Goal: Information Seeking & Learning: Learn about a topic

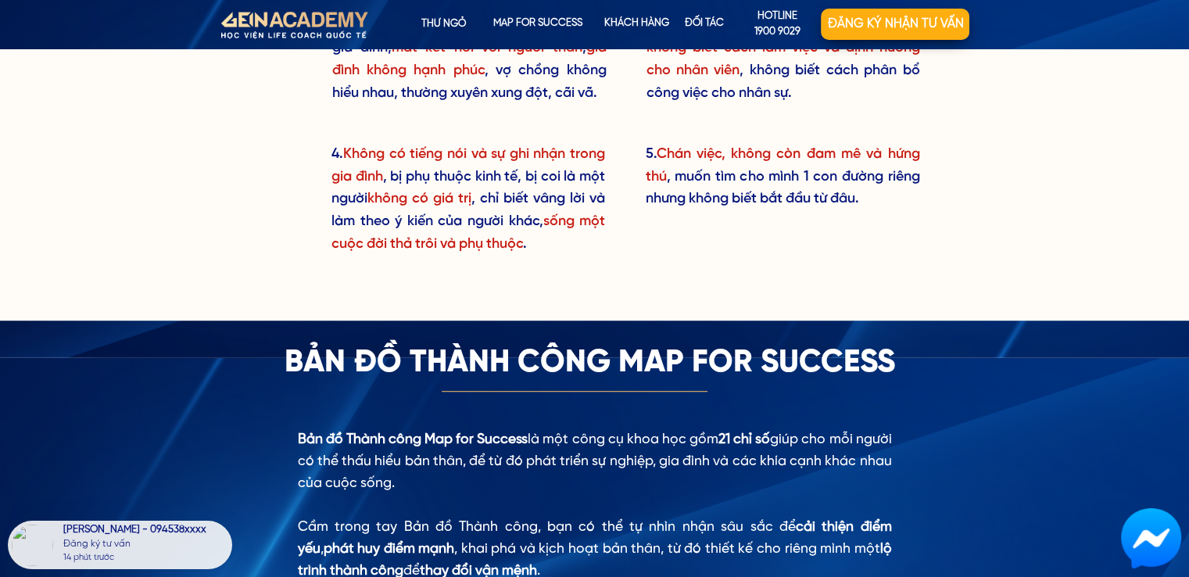
scroll to position [1173, 0]
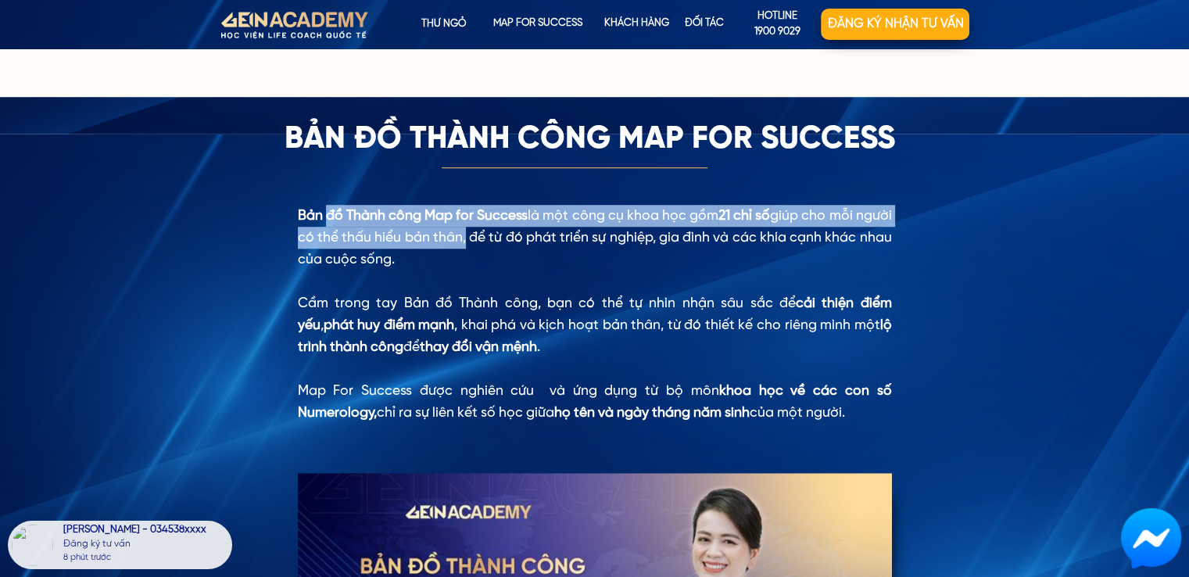
drag, startPoint x: 312, startPoint y: 210, endPoint x: 508, endPoint y: 231, distance: 196.6
click at [508, 231] on div "Bản đồ Thành công Map for Success là một công cụ khoa học gồm 21 chỉ số giúp ch…" at bounding box center [595, 314] width 594 height 219
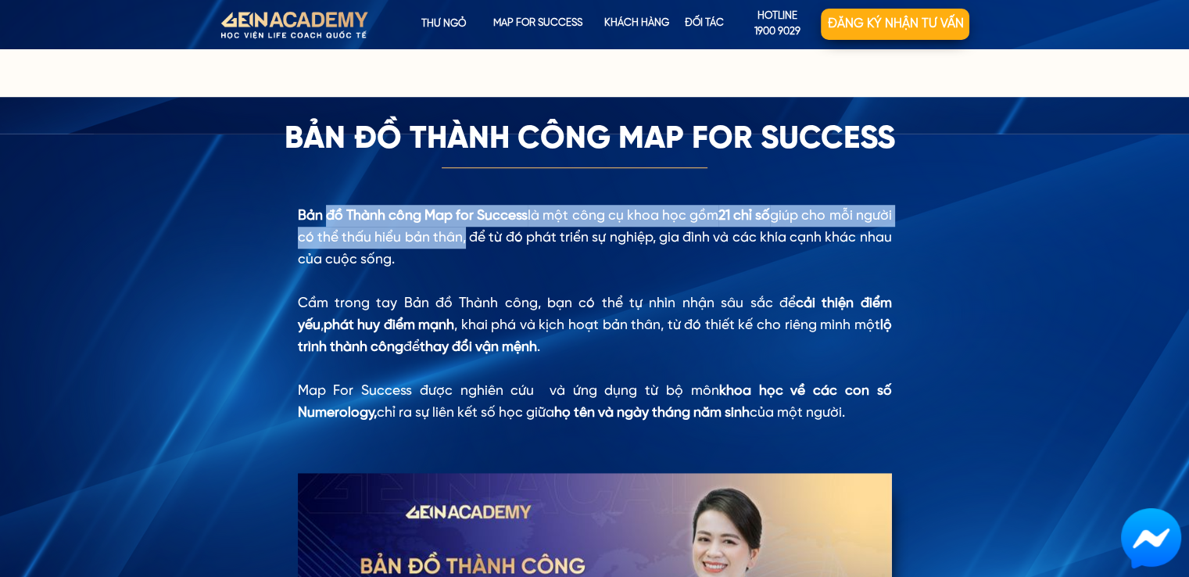
copy div "Bản đồ Thành công Map for Success là một công cụ khoa học gồm 21 chỉ số giúp ch…"
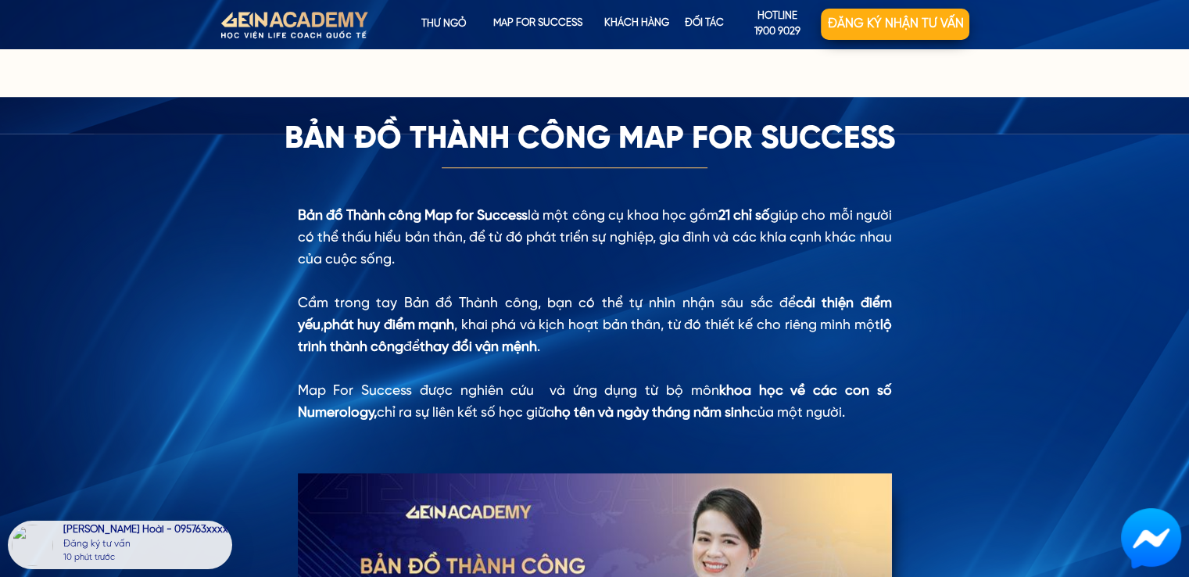
click at [604, 231] on div "Bản đồ Thành công Map for Success là một công cụ khoa học gồm 21 chỉ số giúp ch…" at bounding box center [595, 314] width 594 height 219
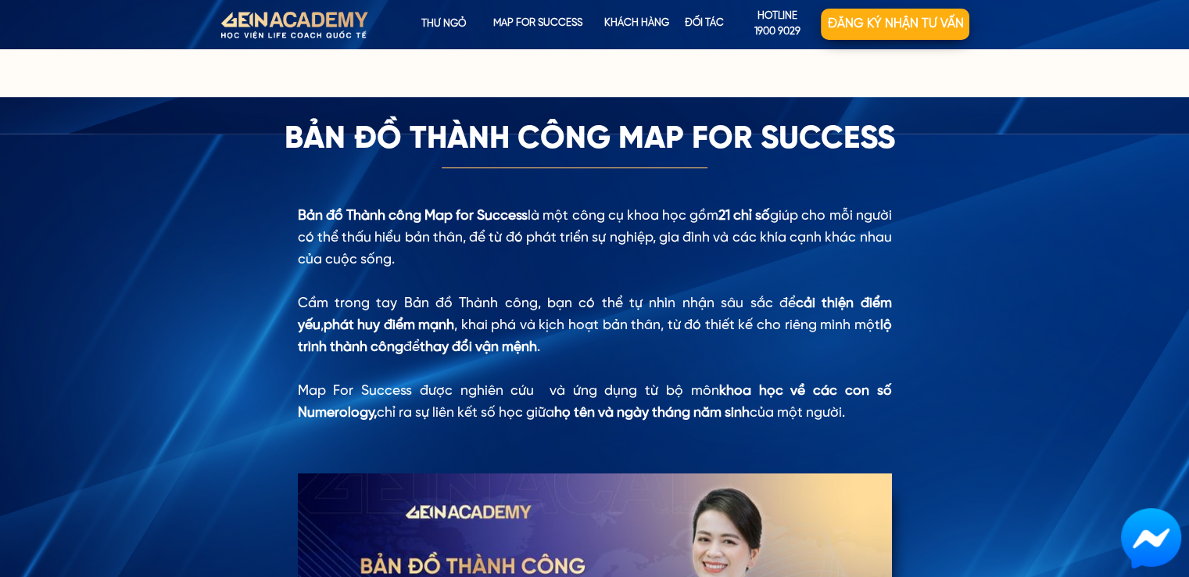
drag, startPoint x: 555, startPoint y: 212, endPoint x: 807, endPoint y: 217, distance: 251.9
click at [807, 217] on div "Bản đồ Thành công Map for Success là một công cụ khoa học gồm 21 chỉ số giúp ch…" at bounding box center [595, 314] width 594 height 219
copy div "là một công cụ khoa học gồm 21 chỉ số"
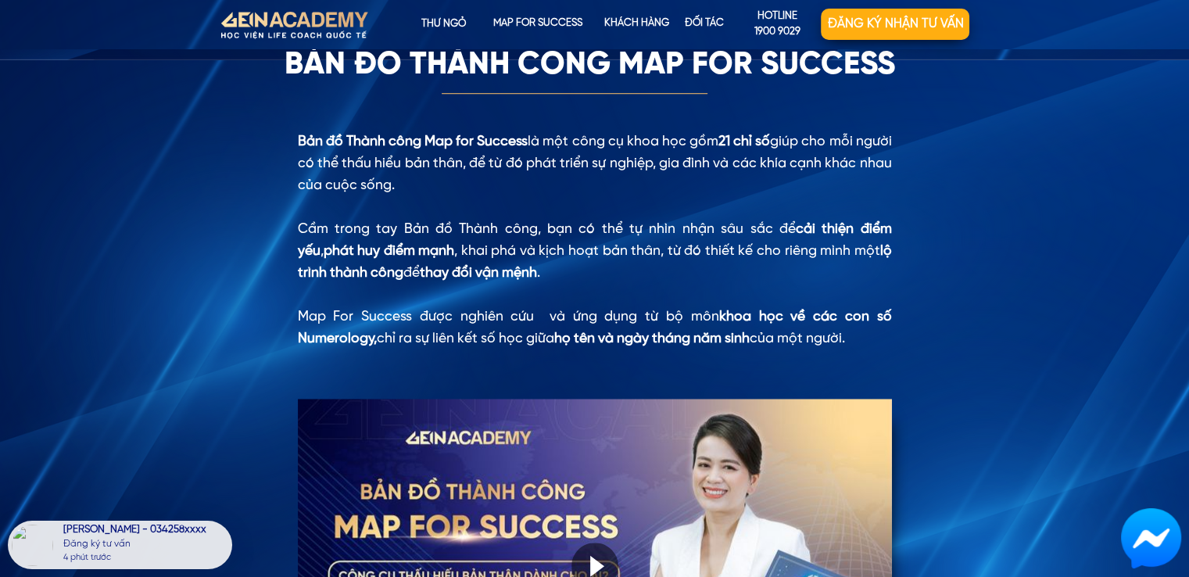
scroll to position [1251, 0]
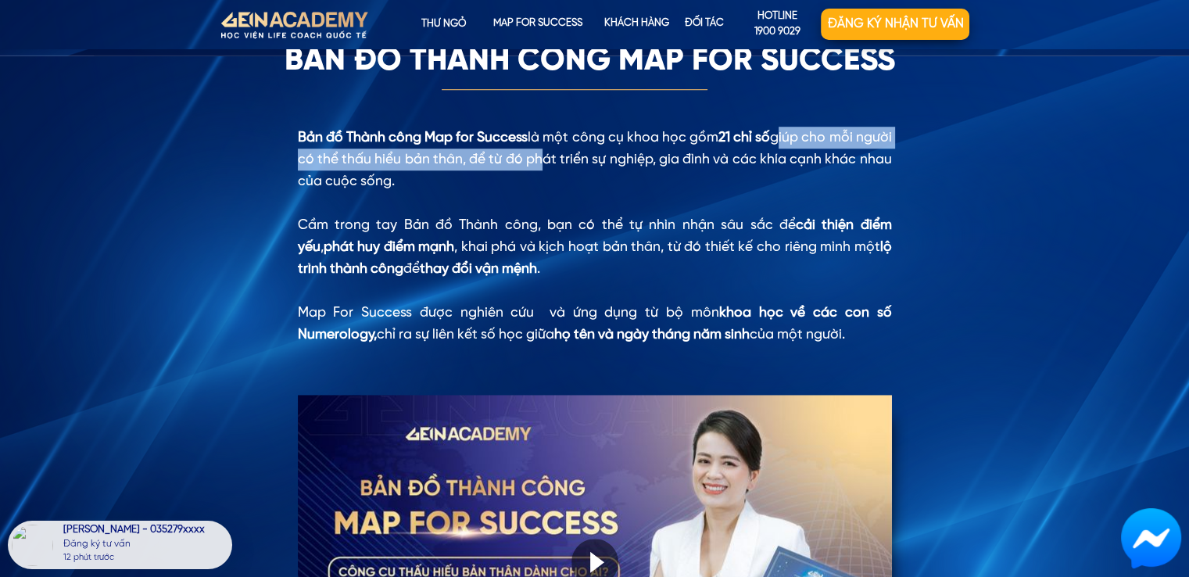
drag, startPoint x: 809, startPoint y: 138, endPoint x: 588, endPoint y: 165, distance: 222.9
click at [588, 165] on div "Bản đồ Thành công Map for Success là một công cụ khoa học gồm 21 chỉ số giúp ch…" at bounding box center [595, 236] width 594 height 219
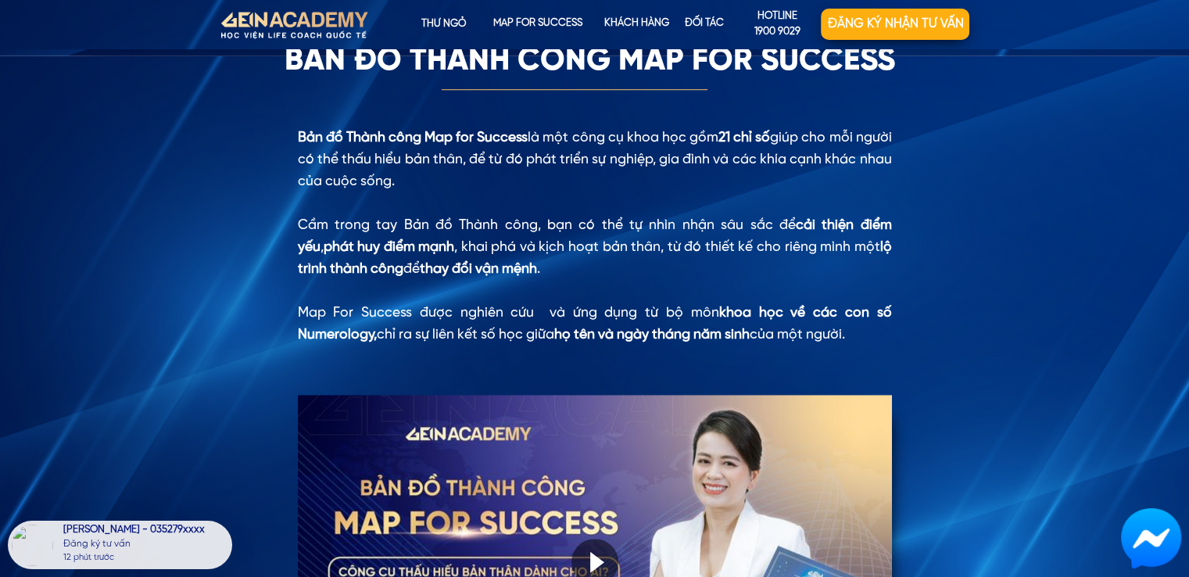
click at [598, 179] on div "Bản đồ Thành công Map for Success là một công cụ khoa học gồm 21 chỉ số giúp ch…" at bounding box center [595, 236] width 594 height 219
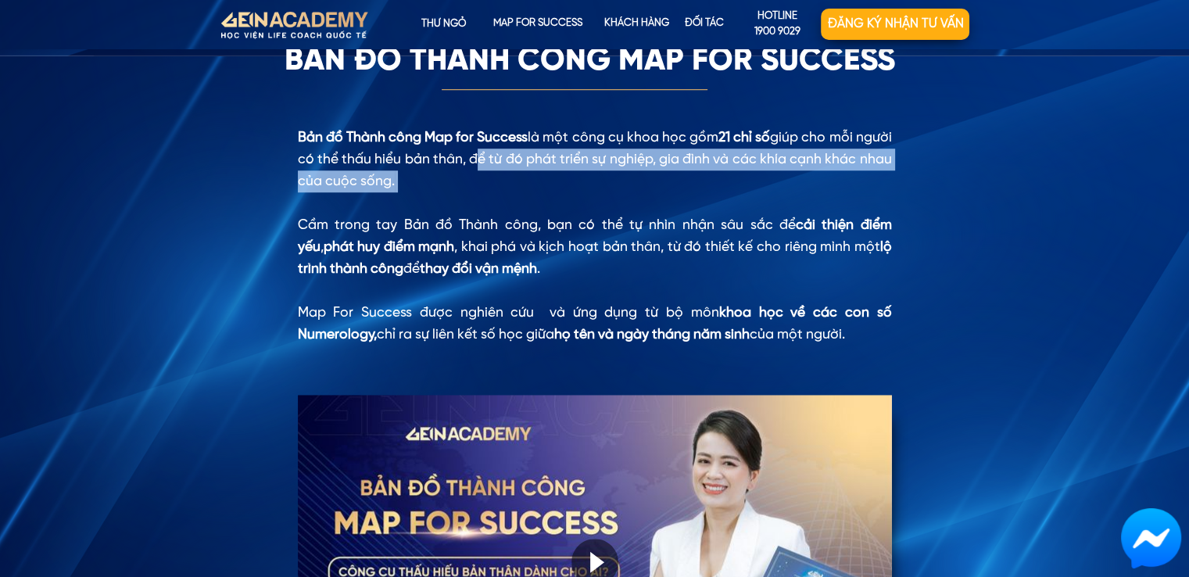
drag, startPoint x: 518, startPoint y: 158, endPoint x: 712, endPoint y: 195, distance: 198.2
click at [712, 195] on div "Bản đồ Thành công Map for Success là một công cụ khoa học gồm 21 chỉ số giúp ch…" at bounding box center [595, 236] width 594 height 219
copy div "để từ đó phát triển sự nghiệp, gia đình và các khía cạnh khác nhau của cuộc sốn…"
click at [656, 192] on div "Bản đồ Thành công Map for Success là một công cụ khoa học gồm 21 chỉ số giúp ch…" at bounding box center [595, 236] width 594 height 219
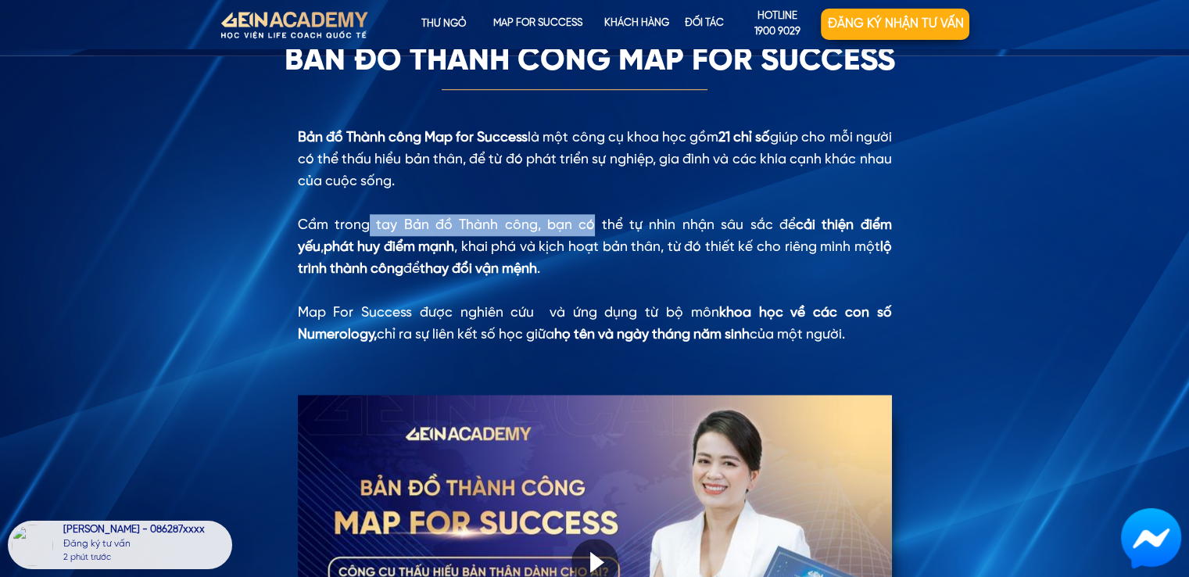
drag, startPoint x: 341, startPoint y: 221, endPoint x: 554, endPoint y: 225, distance: 213.5
click at [554, 225] on div "Bản đồ Thành công Map for Success là một công cụ khoa học gồm 21 chỉ số giúp ch…" at bounding box center [595, 236] width 594 height 219
click at [520, 243] on div "Bản đồ Thành công Map for Success là một công cụ khoa học gồm 21 chỉ số giúp ch…" at bounding box center [595, 236] width 594 height 219
drag, startPoint x: 332, startPoint y: 222, endPoint x: 557, endPoint y: 225, distance: 225.2
click at [557, 225] on div "Bản đồ Thành công Map for Success là một công cụ khoa học gồm 21 chỉ số giúp ch…" at bounding box center [595, 236] width 594 height 219
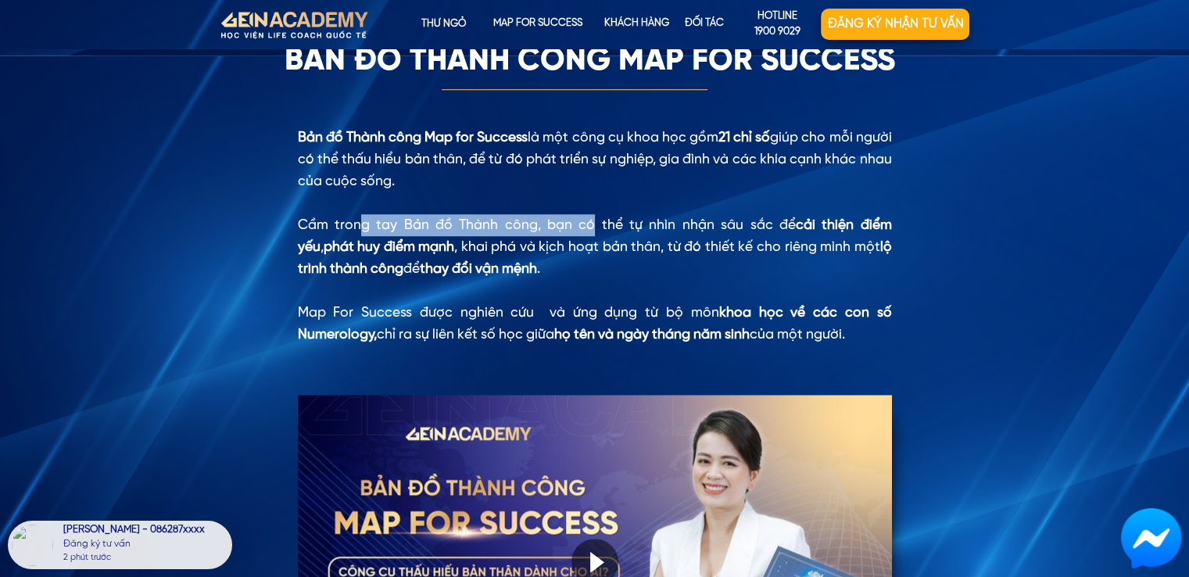
copy div "Cầm trong tay Bản đồ Thành công"
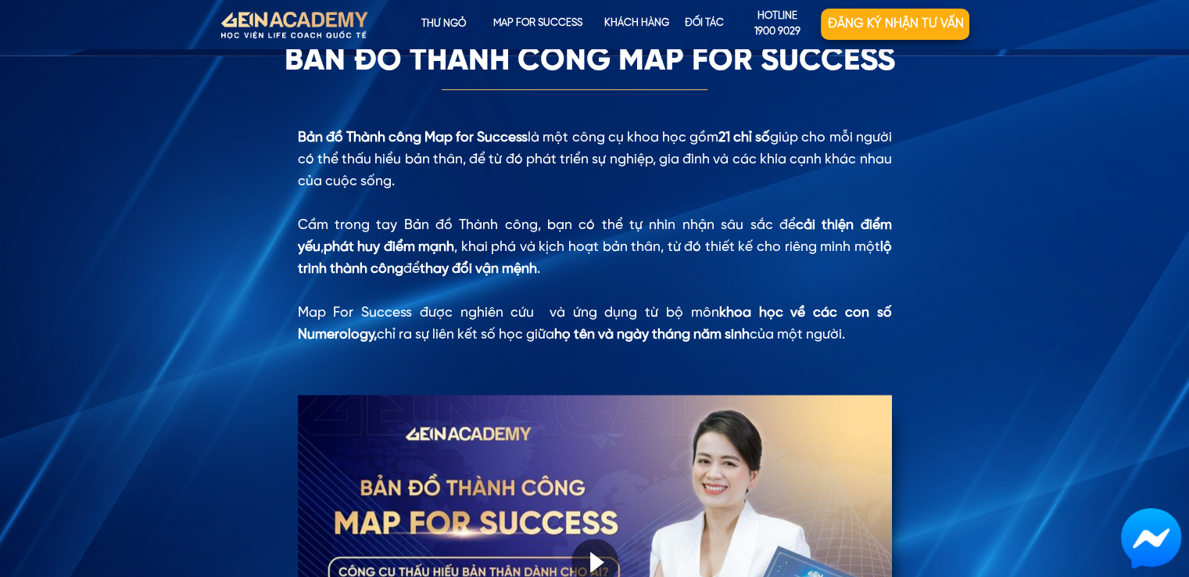
click at [590, 224] on div "Bản đồ Thành công Map for Success là một công cụ khoa học gồm 21 chỉ số giúp ch…" at bounding box center [595, 236] width 594 height 219
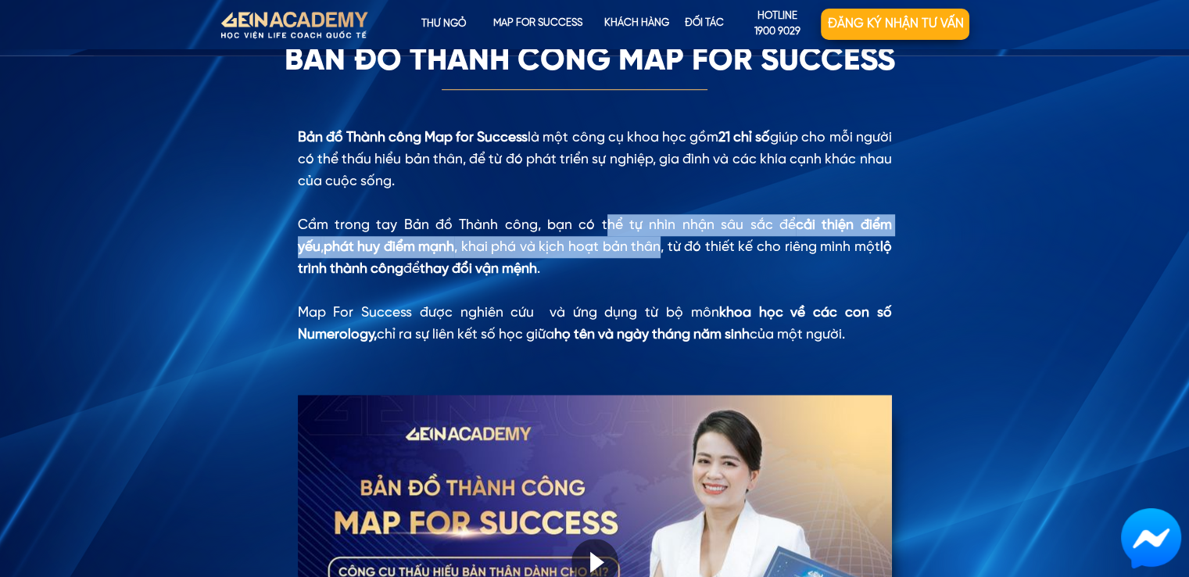
drag, startPoint x: 565, startPoint y: 225, endPoint x: 662, endPoint y: 242, distance: 98.4
click at [662, 242] on div "Bản đồ Thành công Map for Success là một công cụ khoa học gồm 21 chỉ số giúp ch…" at bounding box center [595, 236] width 594 height 219
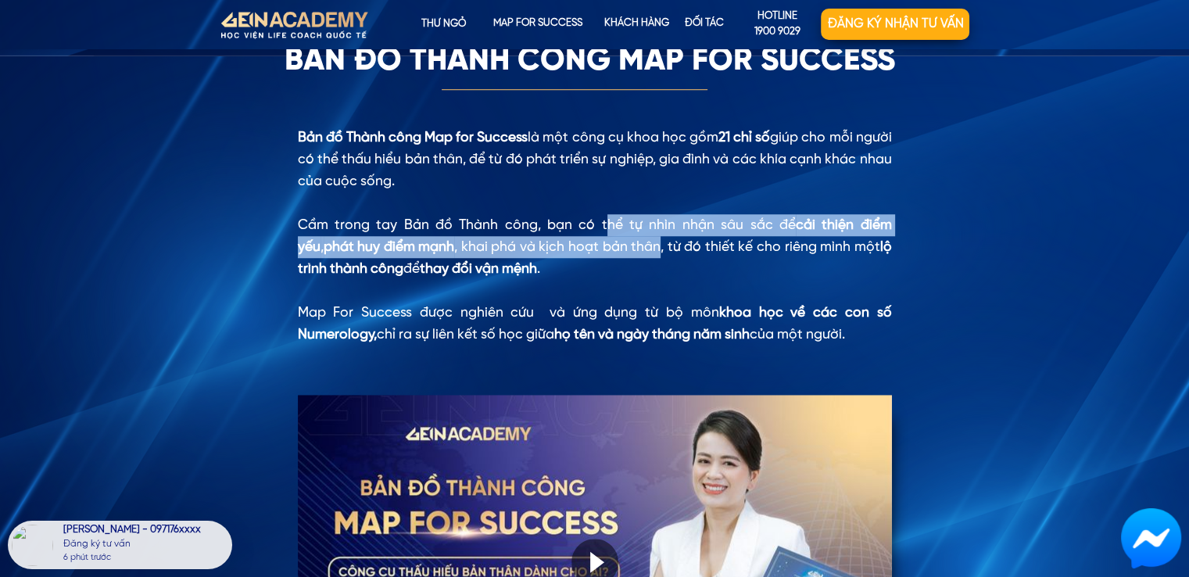
copy div "bạn có thể tự nhìn nhận sâu sắc để cải thiện điểm yếu , phát huy điểm mạnh , kh…"
drag, startPoint x: 325, startPoint y: 308, endPoint x: 873, endPoint y: 346, distance: 548.7
click at [873, 346] on div "Bản đồ Thành công Map for Success là một công cụ khoa học gồm 21 chỉ số giúp ch…" at bounding box center [595, 436] width 751 height 834
copy div "Map For Success được nghiên cứu và ứng dụng từ bộ môn khoa học về các con số Nu…"
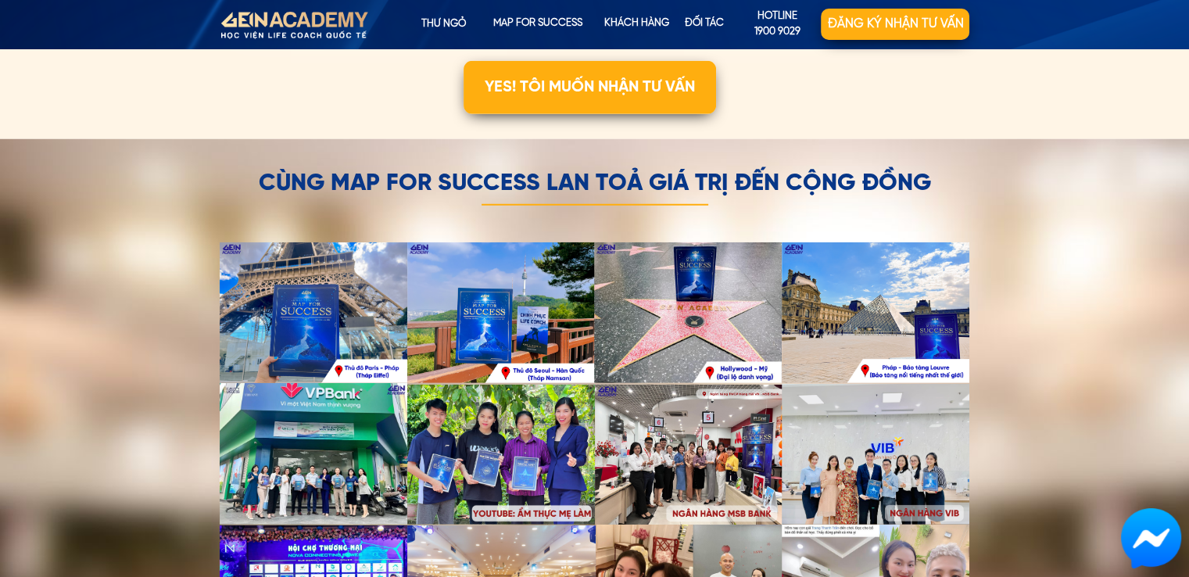
scroll to position [4536, 0]
